Goal: Find specific page/section: Find specific page/section

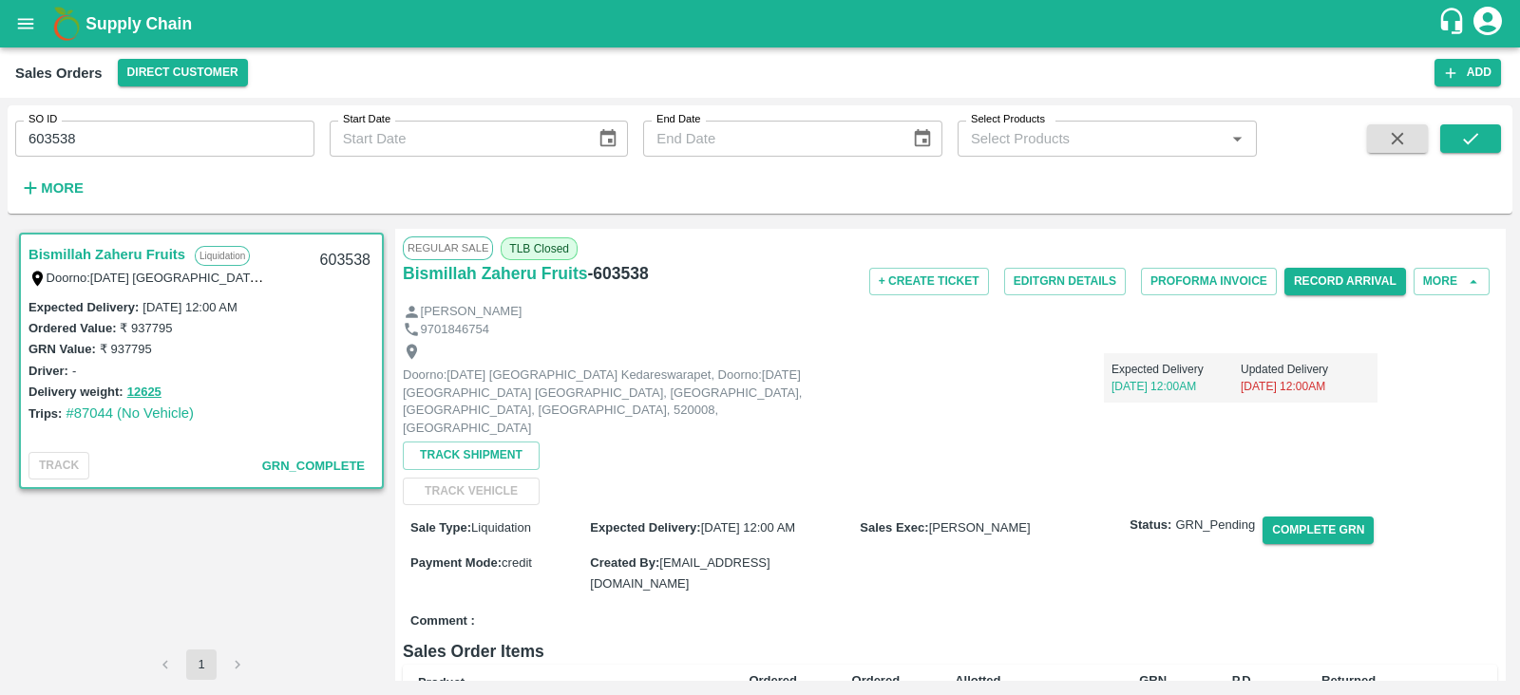
scroll to position [223, 0]
click at [32, 20] on icon "open drawer" at bounding box center [26, 23] width 16 height 10
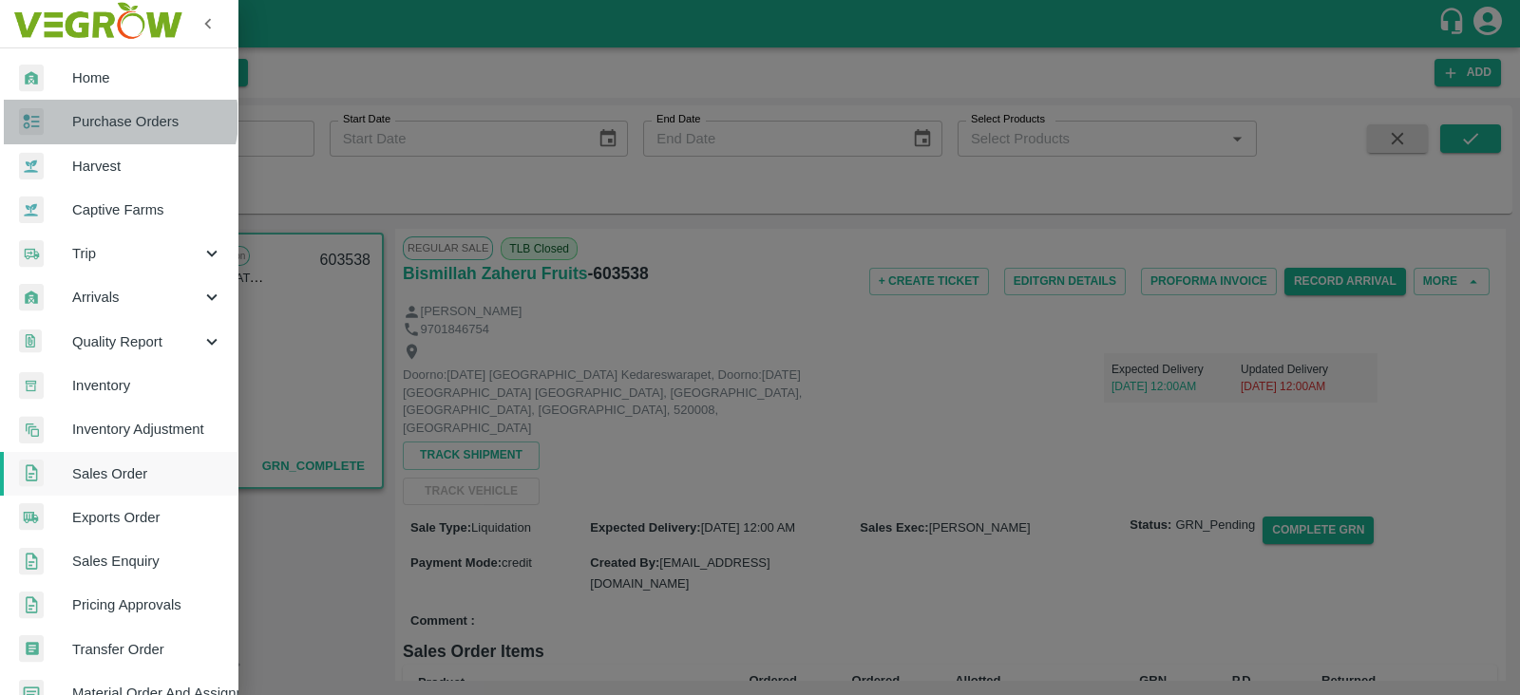
click at [117, 119] on span "Purchase Orders" at bounding box center [147, 121] width 150 height 21
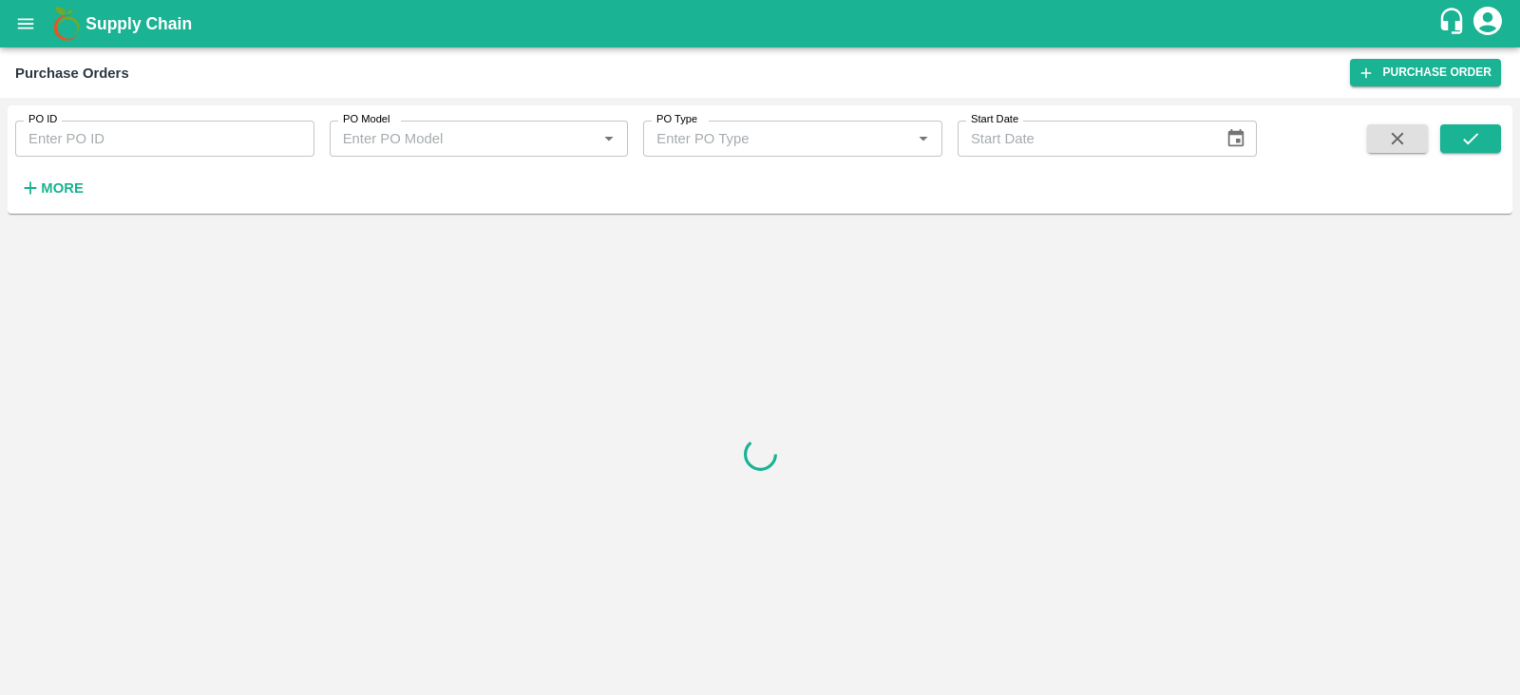
click at [47, 189] on strong "More" at bounding box center [62, 187] width 43 height 15
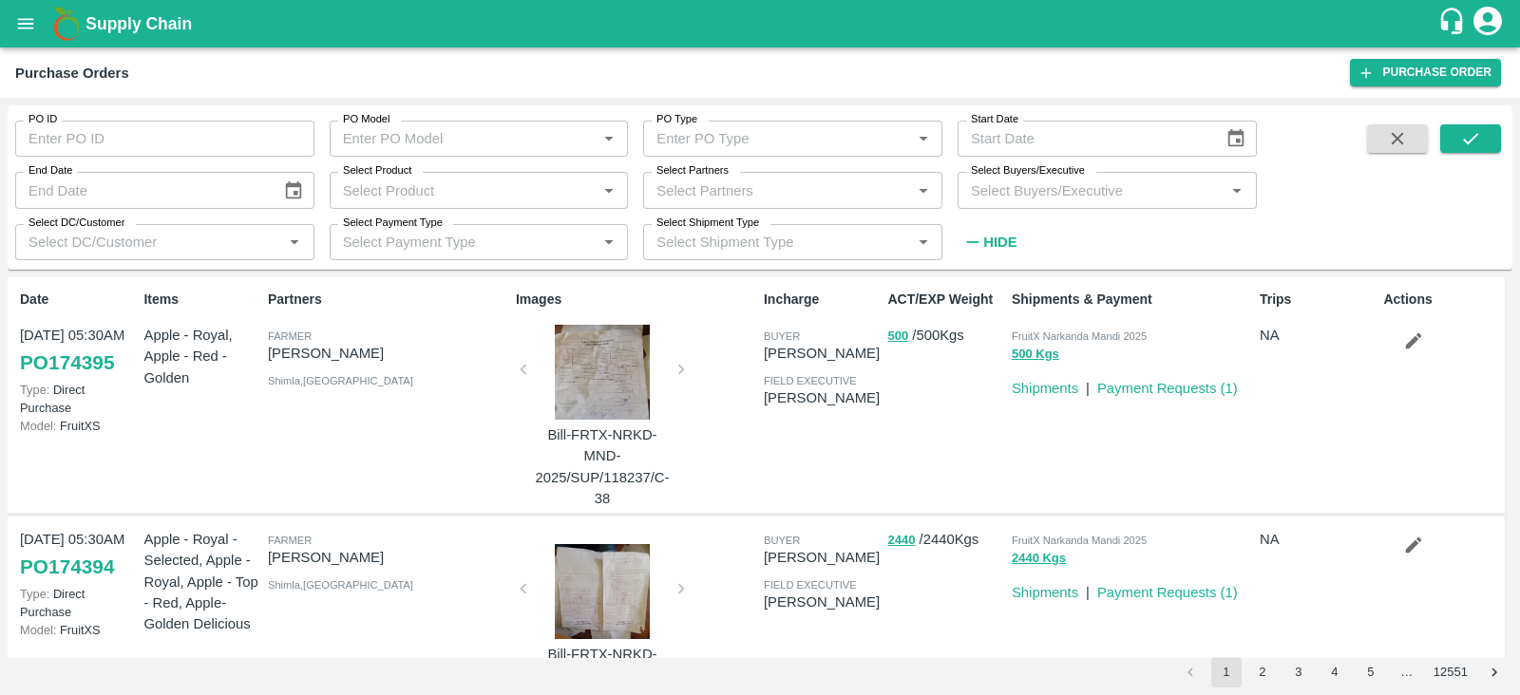
click at [1177, 184] on input "Select Buyers/Executive" at bounding box center [1091, 190] width 256 height 25
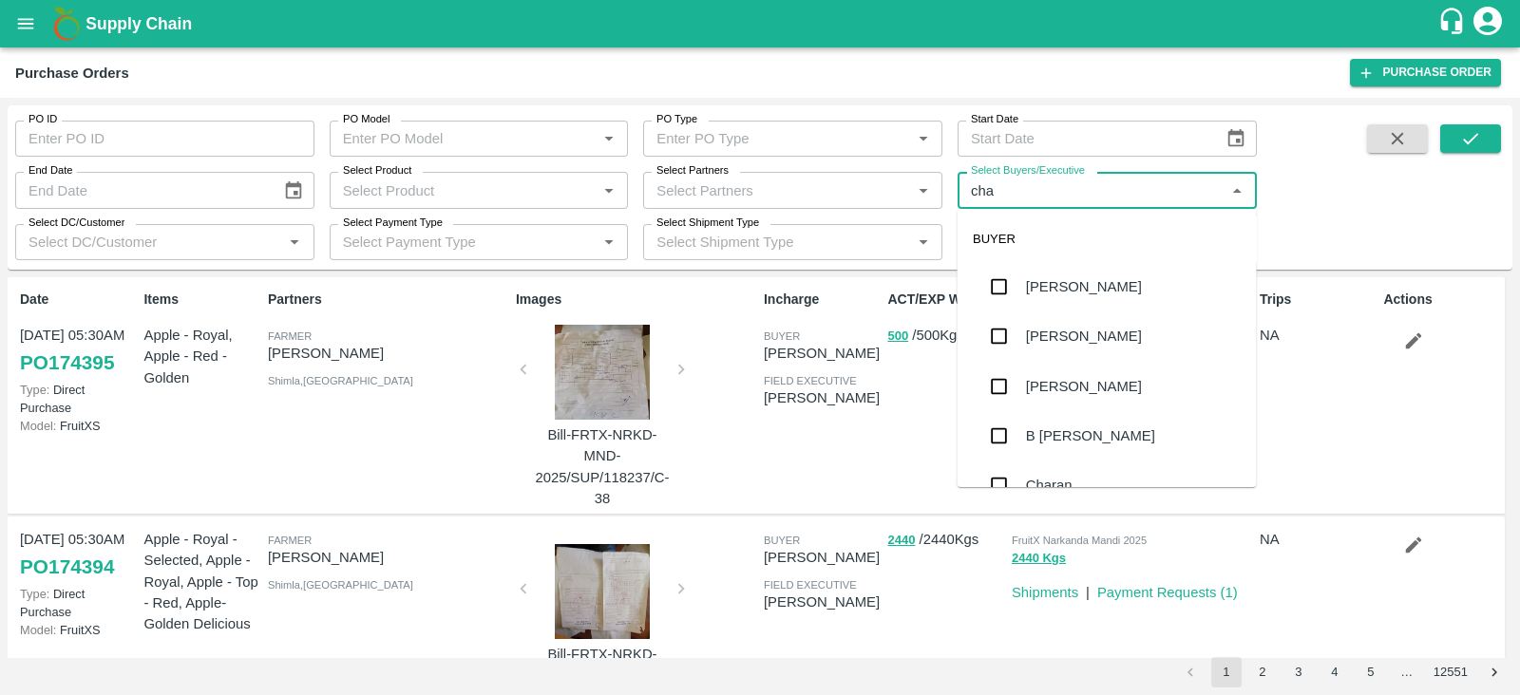
type input "chan"
click at [1068, 303] on div "B [PERSON_NAME]" at bounding box center [1106, 286] width 299 height 49
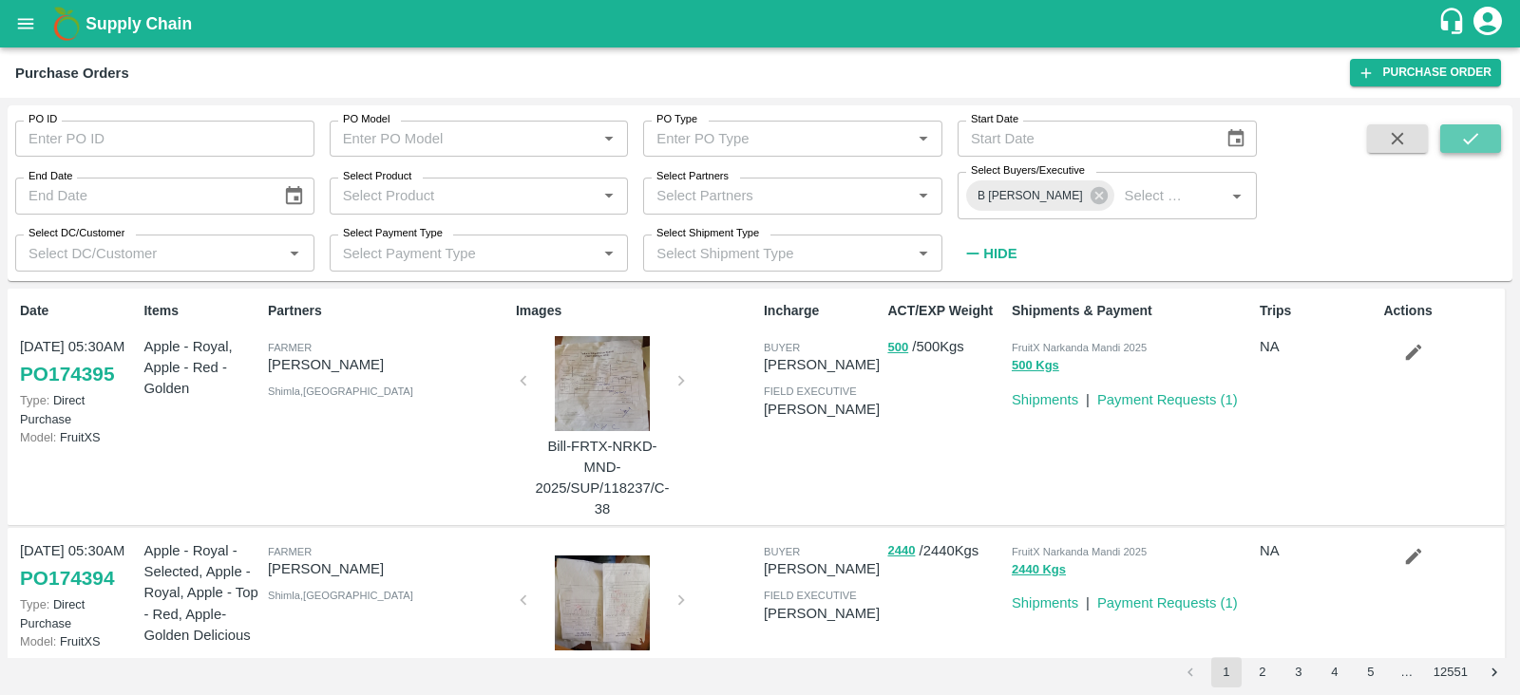
click at [1465, 140] on icon "submit" at bounding box center [1470, 138] width 21 height 21
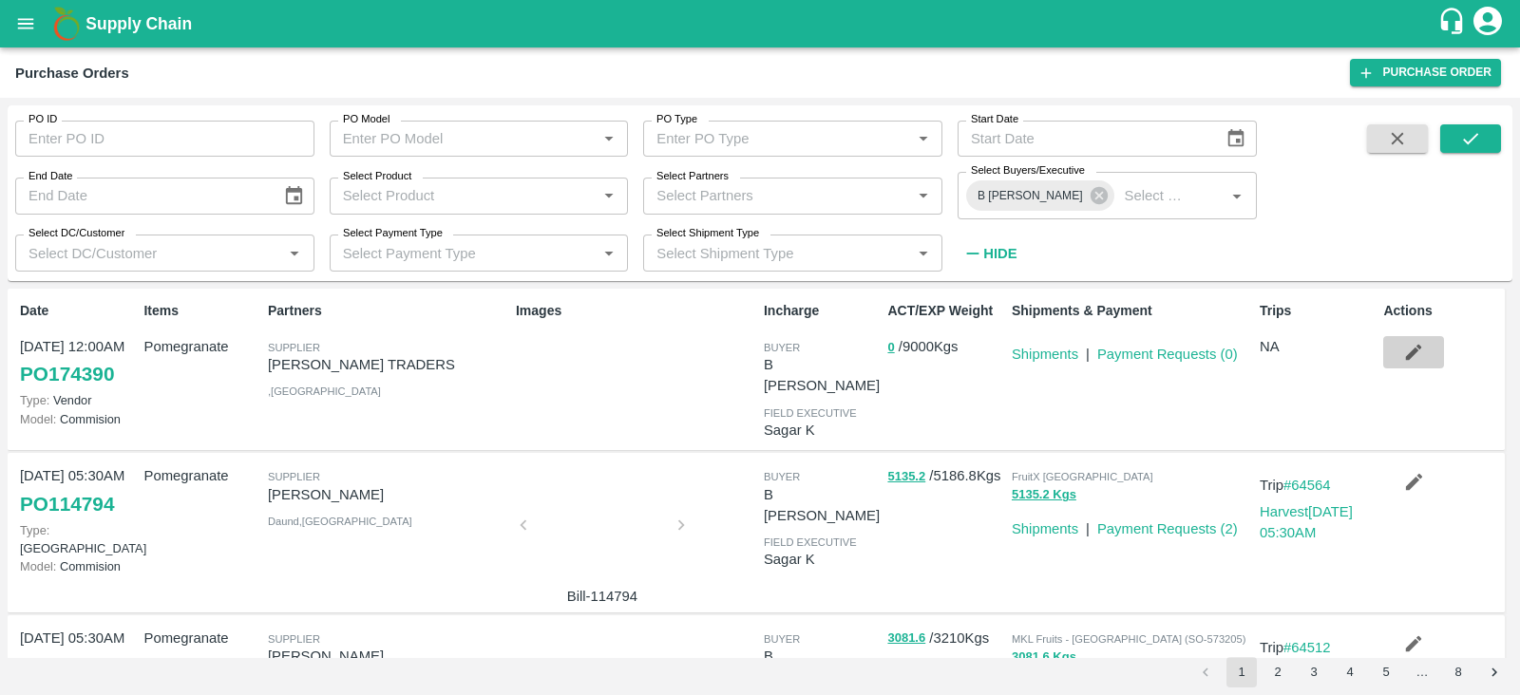
click at [1419, 359] on icon "button" at bounding box center [1413, 352] width 21 height 21
